Goal: Use online tool/utility: Utilize a website feature to perform a specific function

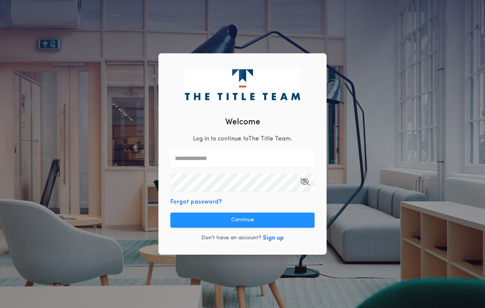
click at [191, 160] on input "text" at bounding box center [242, 158] width 144 height 18
type input "**********"
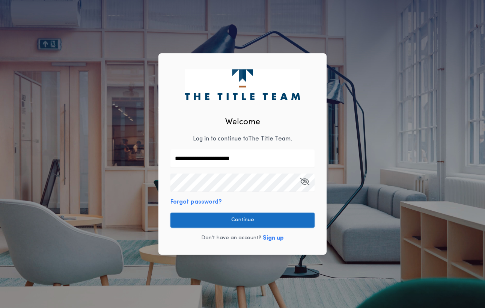
click at [245, 221] on button "Continue" at bounding box center [242, 220] width 144 height 15
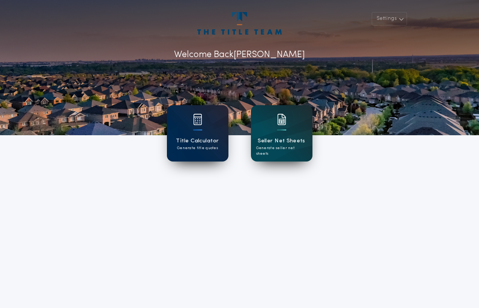
click at [214, 141] on h1 "Title Calculator" at bounding box center [197, 141] width 43 height 9
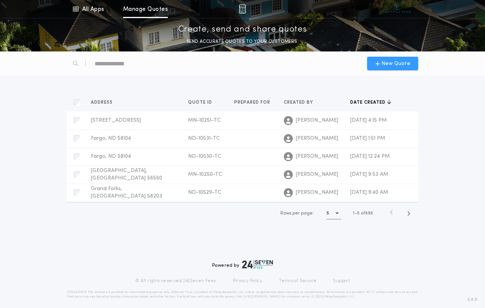
click at [393, 59] on div "New Quote" at bounding box center [392, 64] width 51 height 14
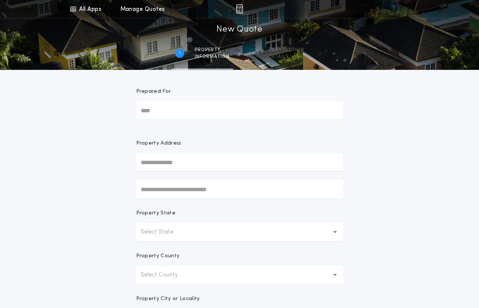
click at [164, 113] on input "Prepared For" at bounding box center [239, 110] width 207 height 18
click at [148, 161] on input "text" at bounding box center [239, 162] width 207 height 18
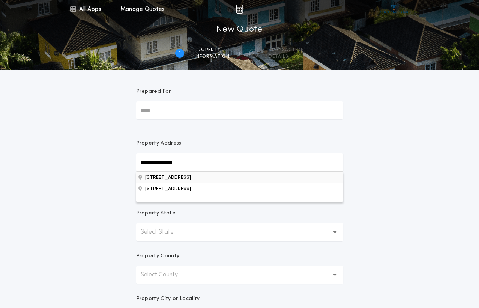
type input "**********"
click at [171, 179] on button "[STREET_ADDRESS]" at bounding box center [239, 177] width 207 height 11
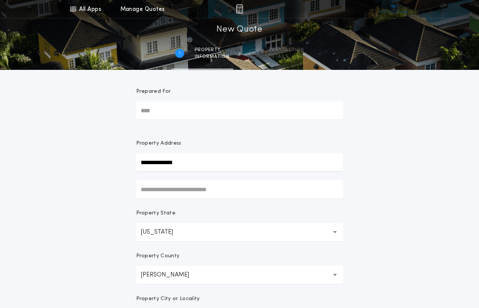
scroll to position [181, 0]
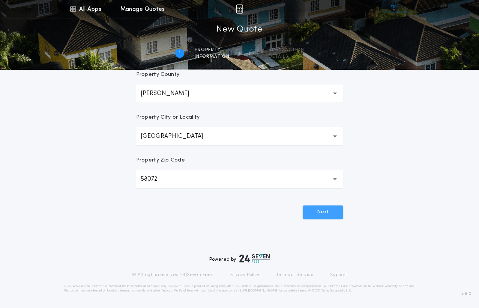
click at [318, 213] on button "Next" at bounding box center [323, 212] width 41 height 14
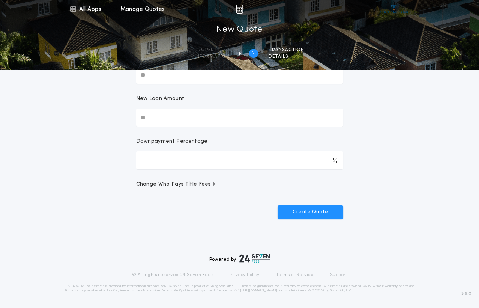
scroll to position [0, 0]
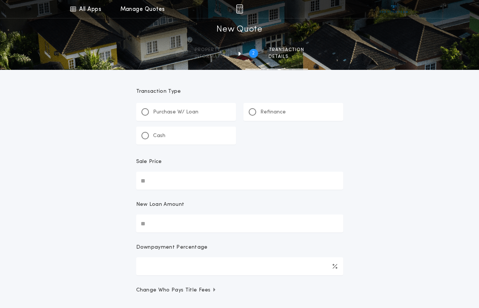
click at [160, 137] on p "Cash" at bounding box center [159, 136] width 12 height 8
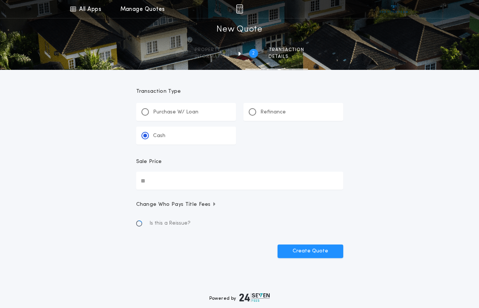
drag, startPoint x: 154, startPoint y: 182, endPoint x: 197, endPoint y: 177, distance: 43.8
click at [154, 182] on input "Sale Price" at bounding box center [239, 181] width 207 height 18
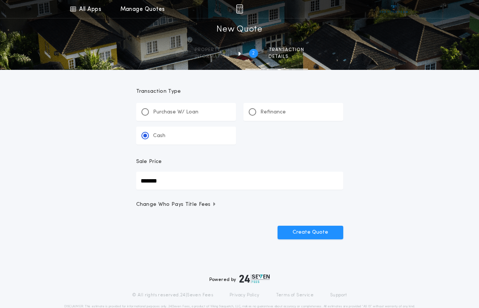
type input "*******"
click at [169, 205] on span "Change Who Pays Title Fees" at bounding box center [176, 205] width 81 height 8
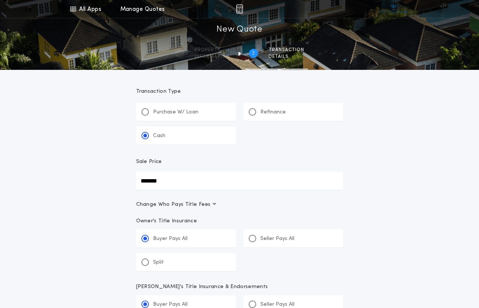
click at [270, 237] on p "Seller Pays All" at bounding box center [278, 239] width 34 height 8
click at [0, 0] on input "*****" at bounding box center [0, 0] width 0 height 0
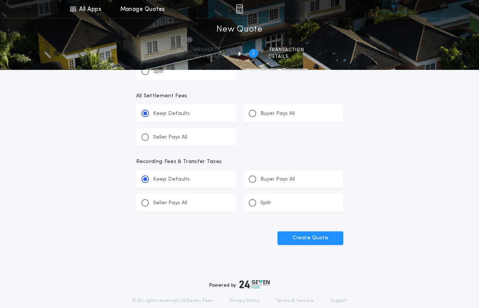
scroll to position [282, 0]
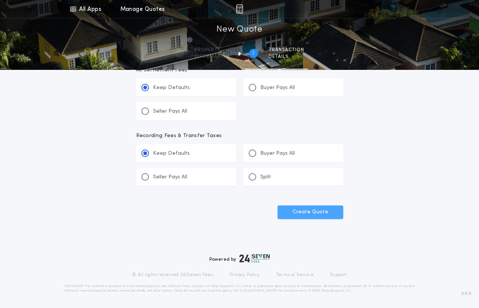
click at [315, 210] on button "Create Quote" at bounding box center [311, 212] width 66 height 14
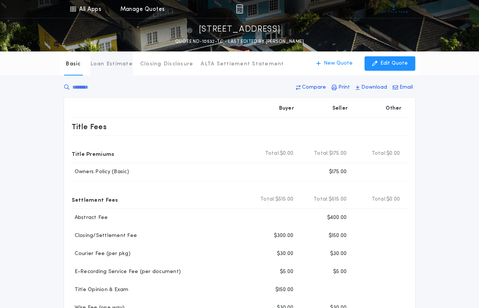
click at [103, 66] on p "Loan Estimate" at bounding box center [111, 64] width 42 height 8
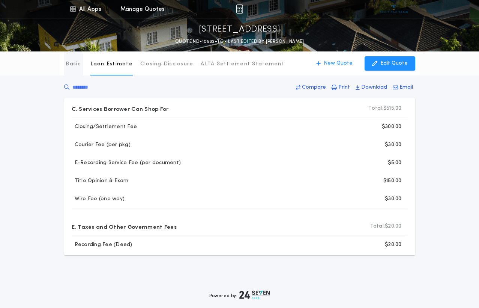
click at [71, 64] on p "Basic" at bounding box center [73, 64] width 15 height 8
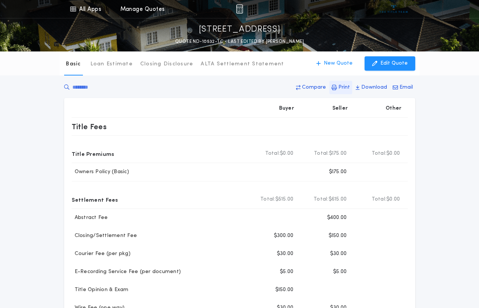
click at [342, 88] on p "Print" at bounding box center [345, 88] width 12 height 8
click at [240, 11] on img at bounding box center [239, 9] width 7 height 9
click at [239, 10] on img at bounding box center [239, 9] width 7 height 9
click at [78, 8] on link "All Apps" at bounding box center [86, 9] width 34 height 18
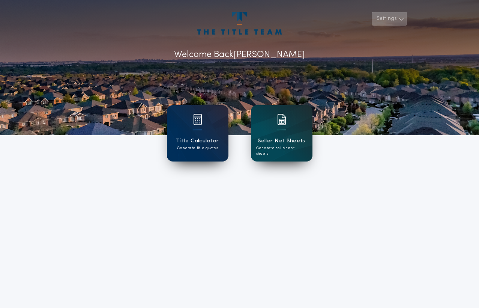
click at [392, 15] on button "Settings" at bounding box center [389, 19] width 35 height 14
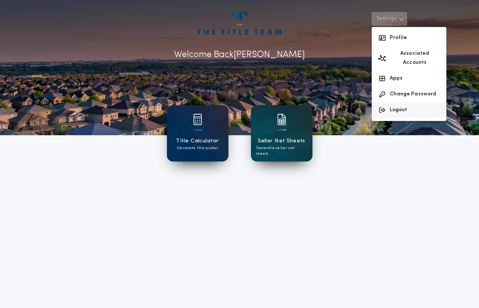
click at [405, 102] on button "Logout" at bounding box center [409, 110] width 75 height 16
